Goal: Find specific page/section: Find specific page/section

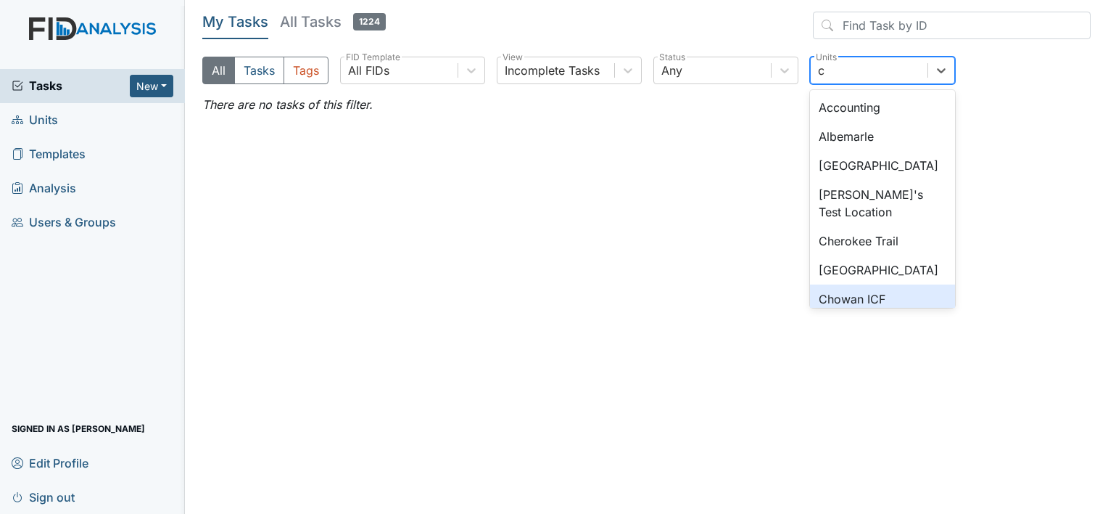
click at [847, 292] on div "Chowan ICF" at bounding box center [882, 298] width 145 height 29
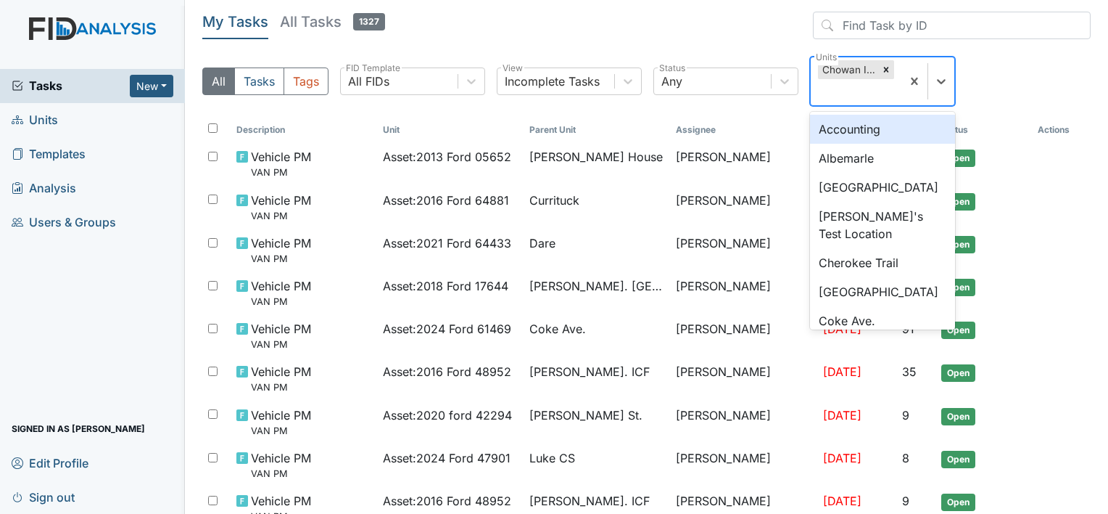
click at [846, 65] on div "Chowan ICF" at bounding box center [848, 69] width 60 height 19
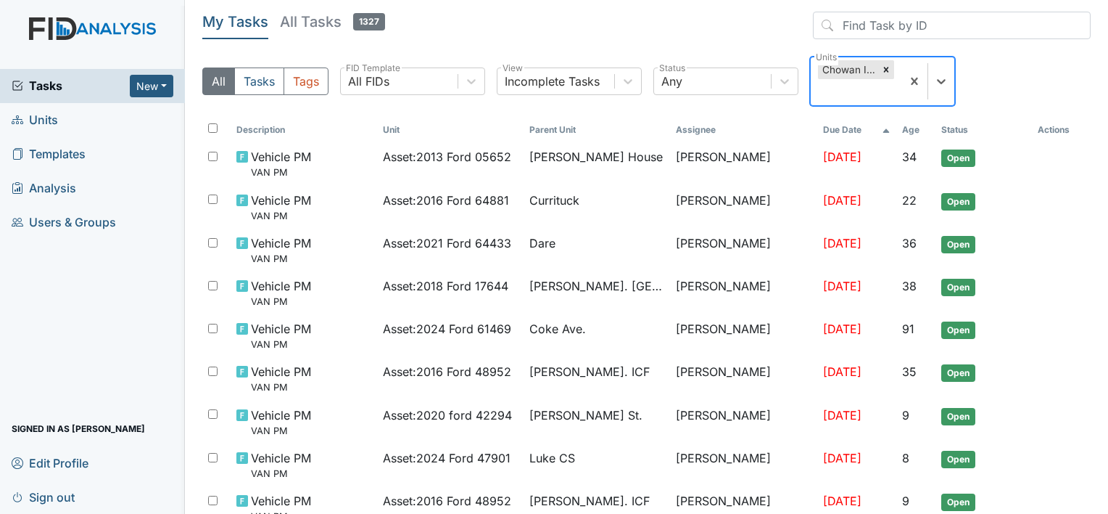
click at [846, 65] on div "Chowan ICF" at bounding box center [848, 69] width 60 height 19
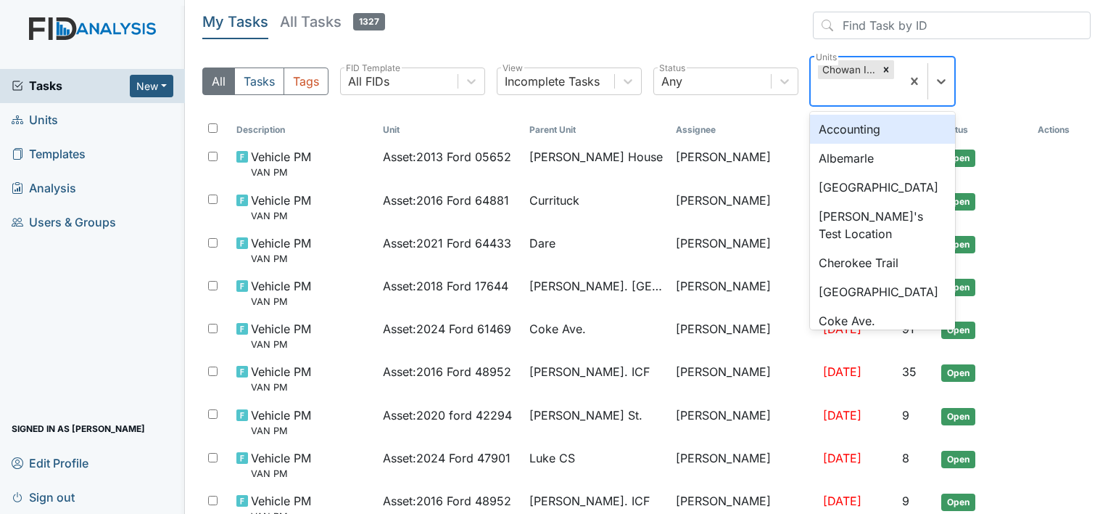
click at [846, 65] on div "Chowan ICF" at bounding box center [848, 69] width 60 height 19
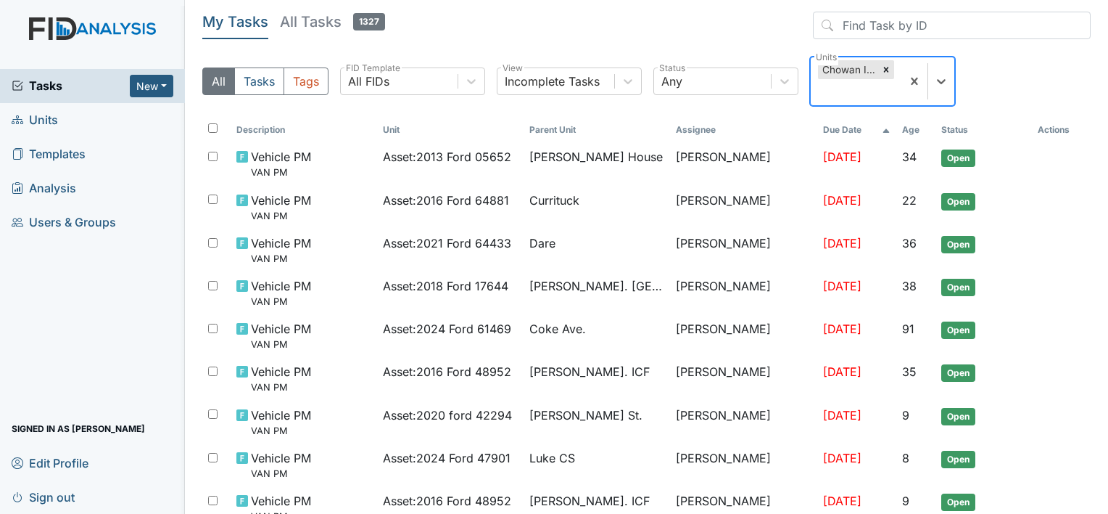
click at [846, 65] on div "Chowan ICF" at bounding box center [848, 69] width 60 height 19
click at [883, 70] on icon at bounding box center [886, 70] width 10 height 10
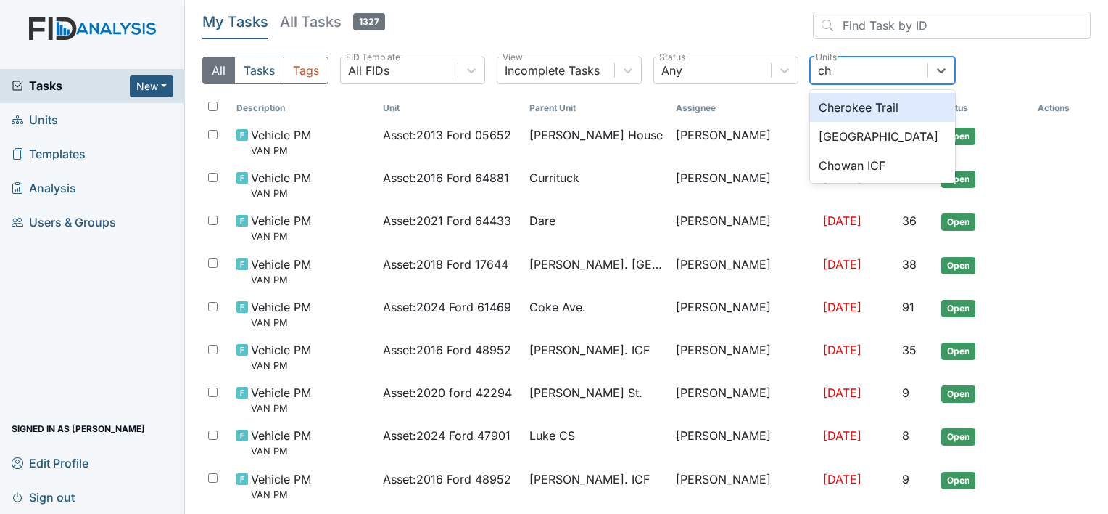
type input "cho"
click at [838, 105] on div "Chowan ICF" at bounding box center [882, 107] width 145 height 29
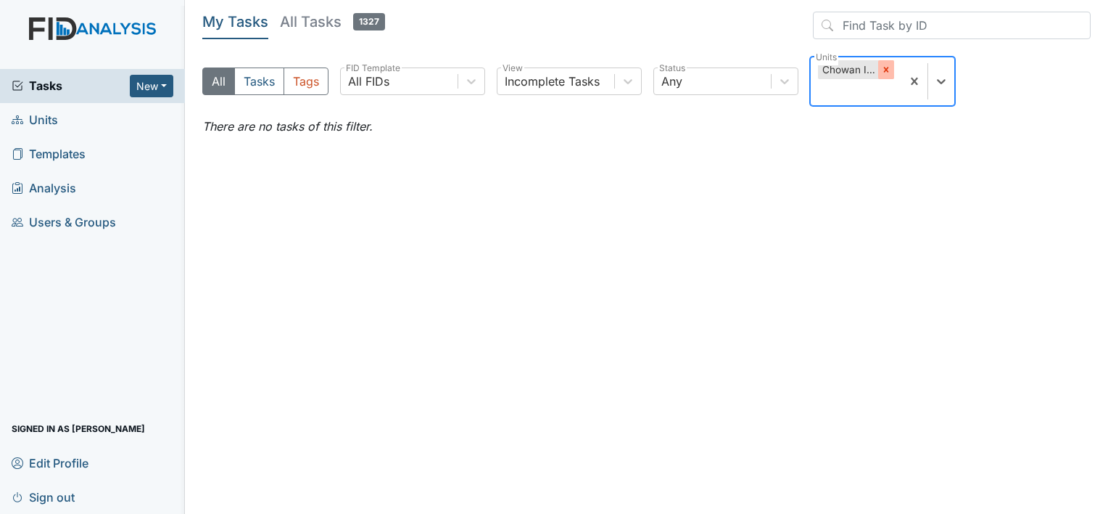
click at [887, 69] on icon at bounding box center [885, 69] width 5 height 5
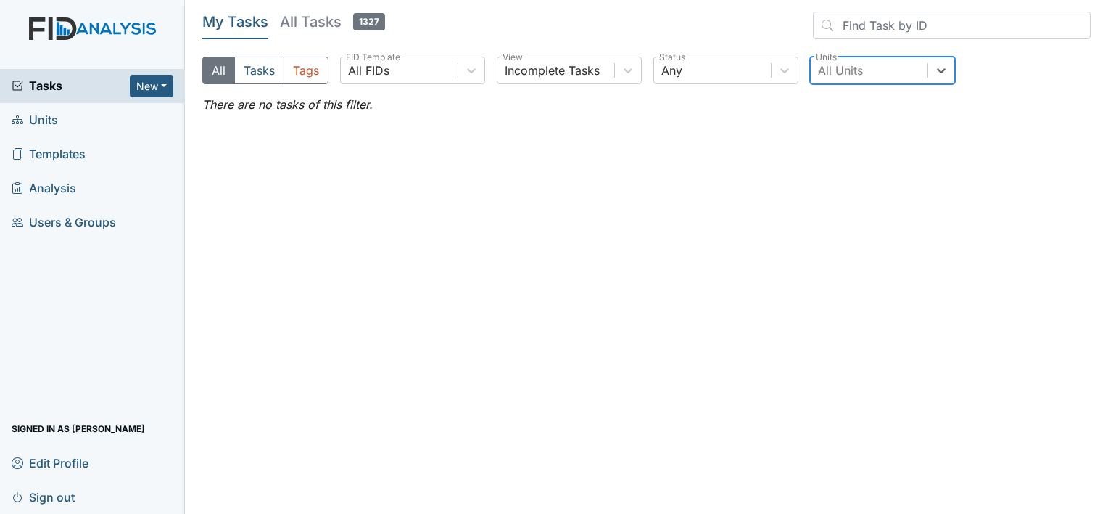
type input "ol"
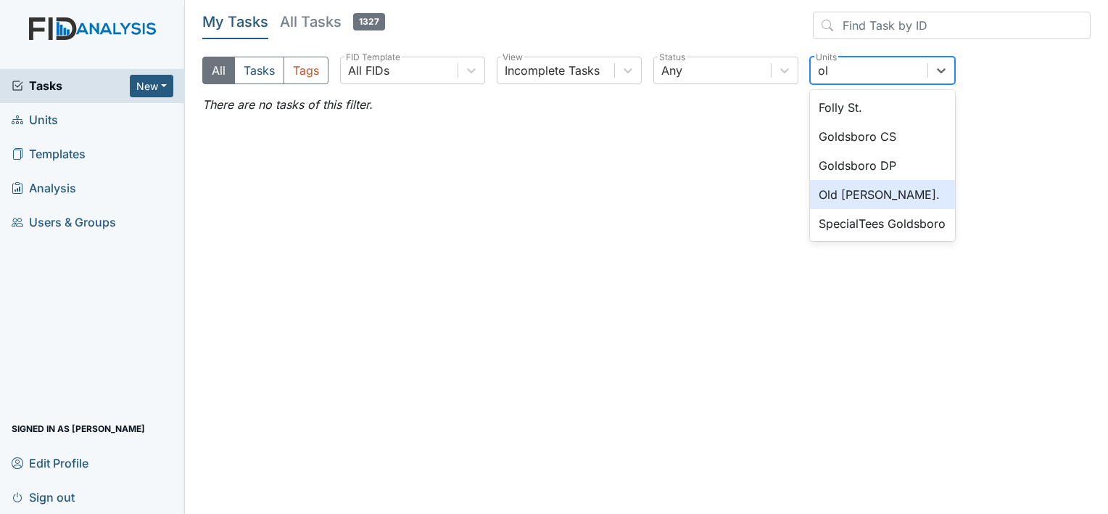
click at [862, 198] on div "Old [PERSON_NAME]." at bounding box center [882, 194] width 145 height 29
